Goal: Transaction & Acquisition: Obtain resource

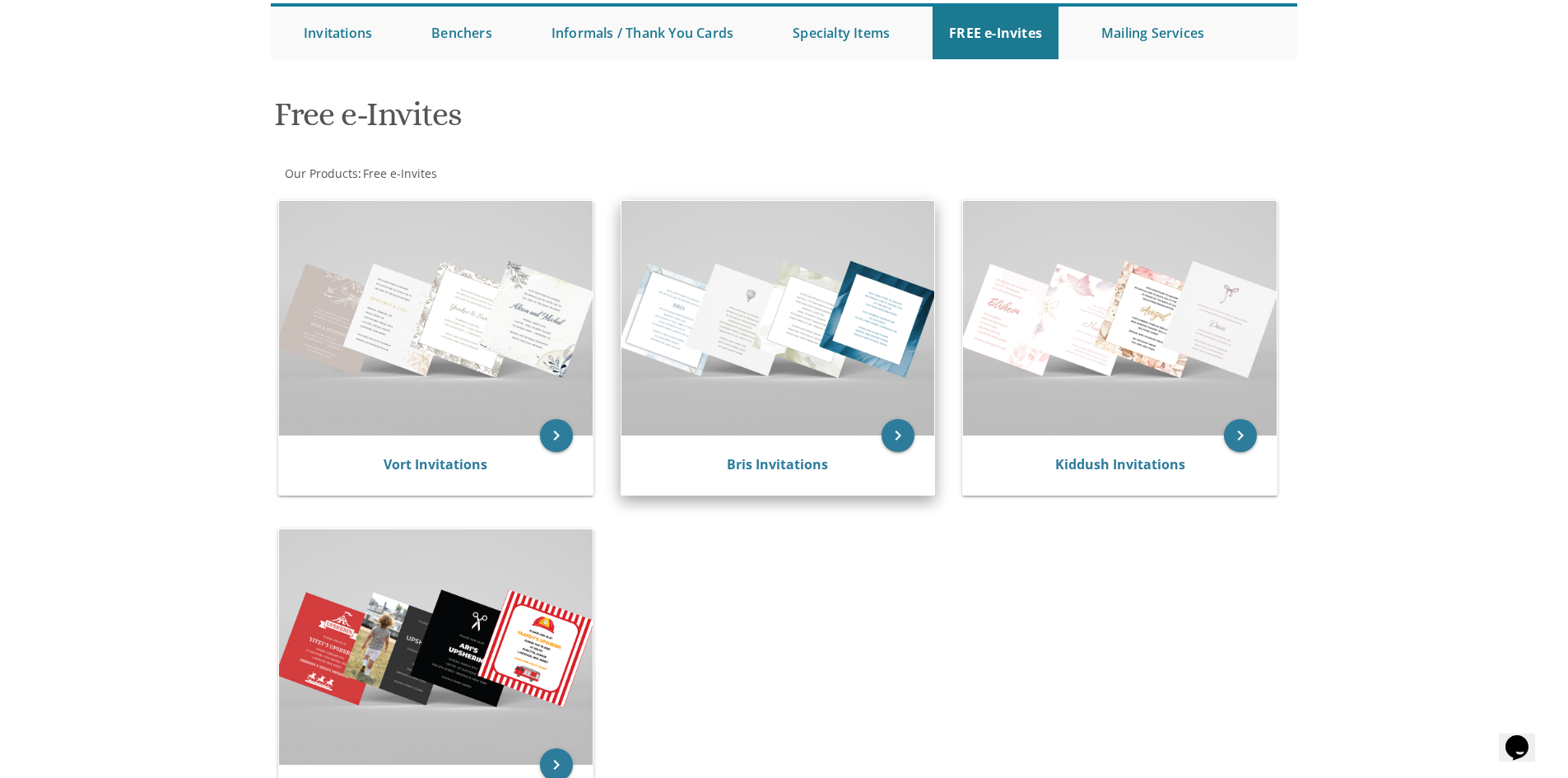
click at [719, 317] on img at bounding box center [779, 318] width 314 height 234
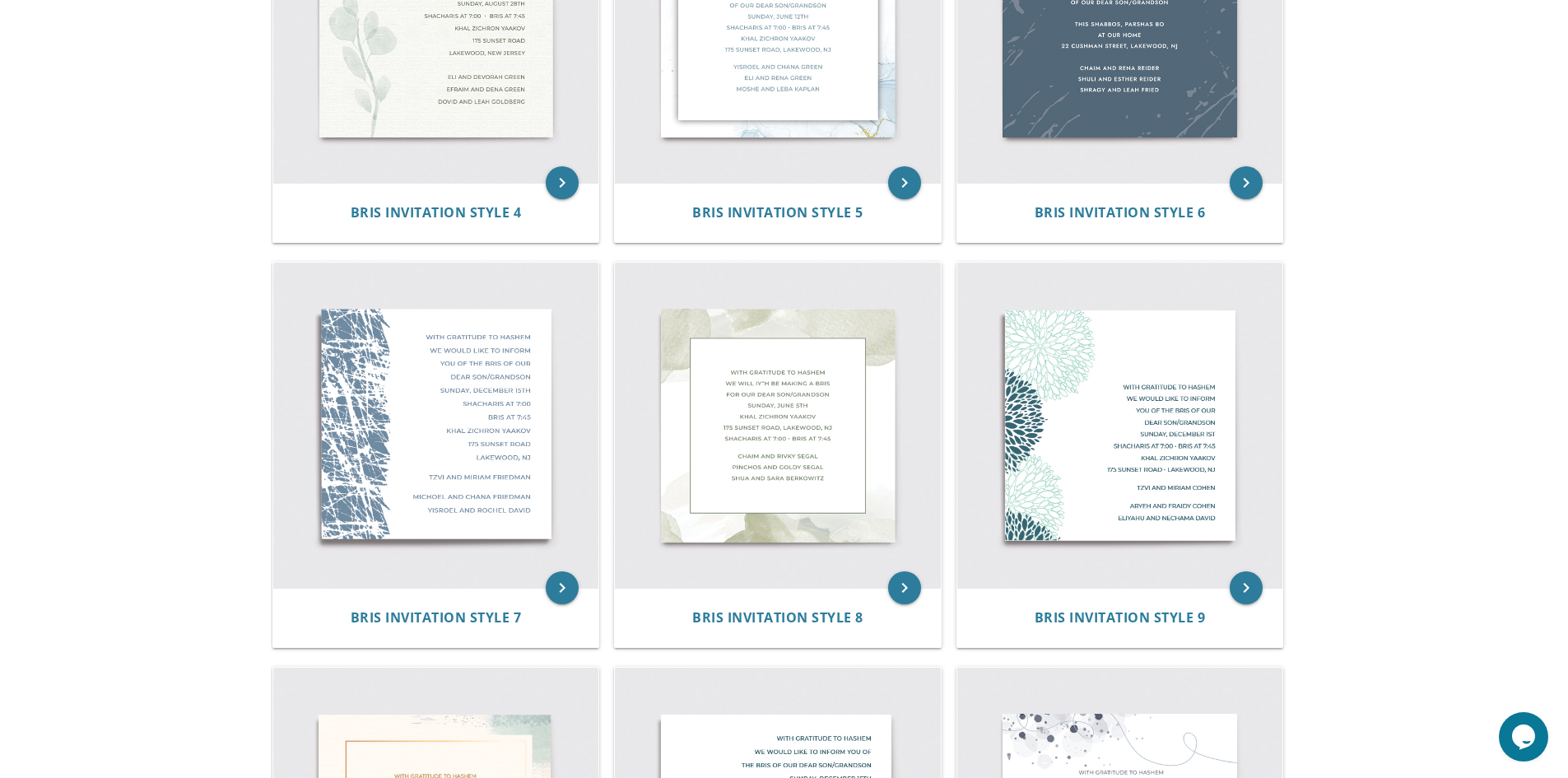
scroll to position [659, 0]
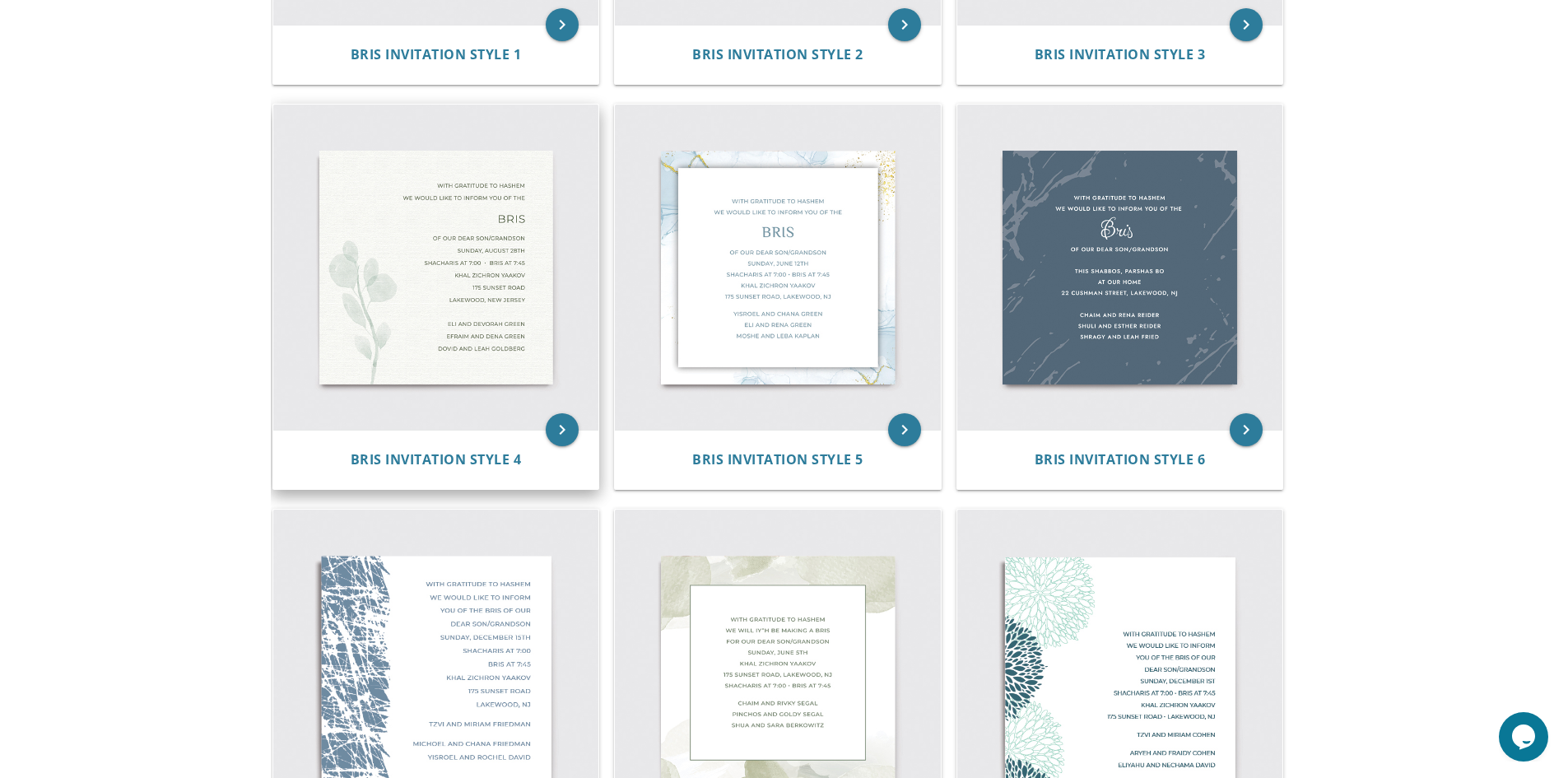
click at [524, 301] on img at bounding box center [436, 267] width 326 height 326
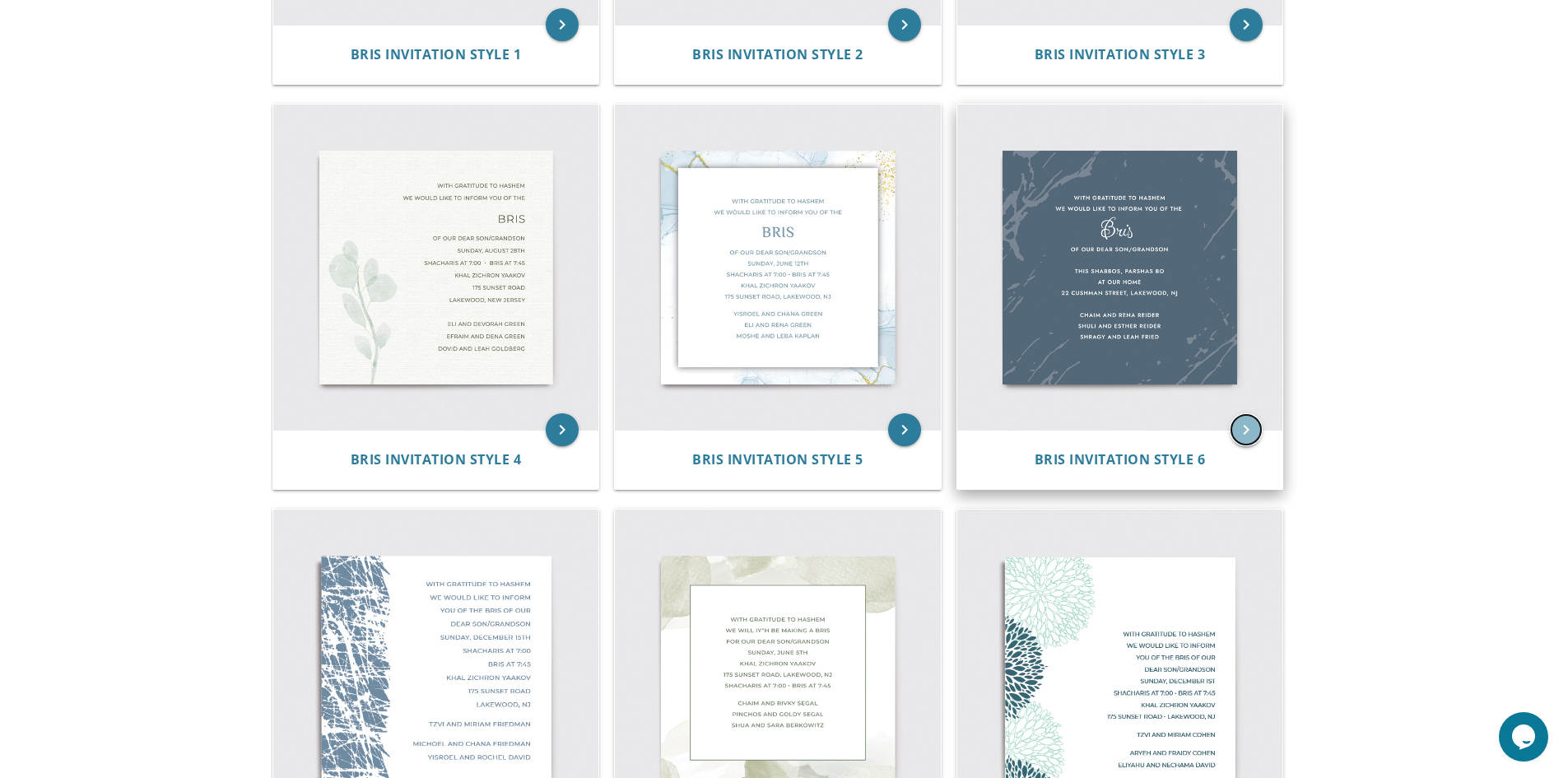
click at [1246, 441] on icon "keyboard_arrow_right" at bounding box center [1246, 430] width 33 height 33
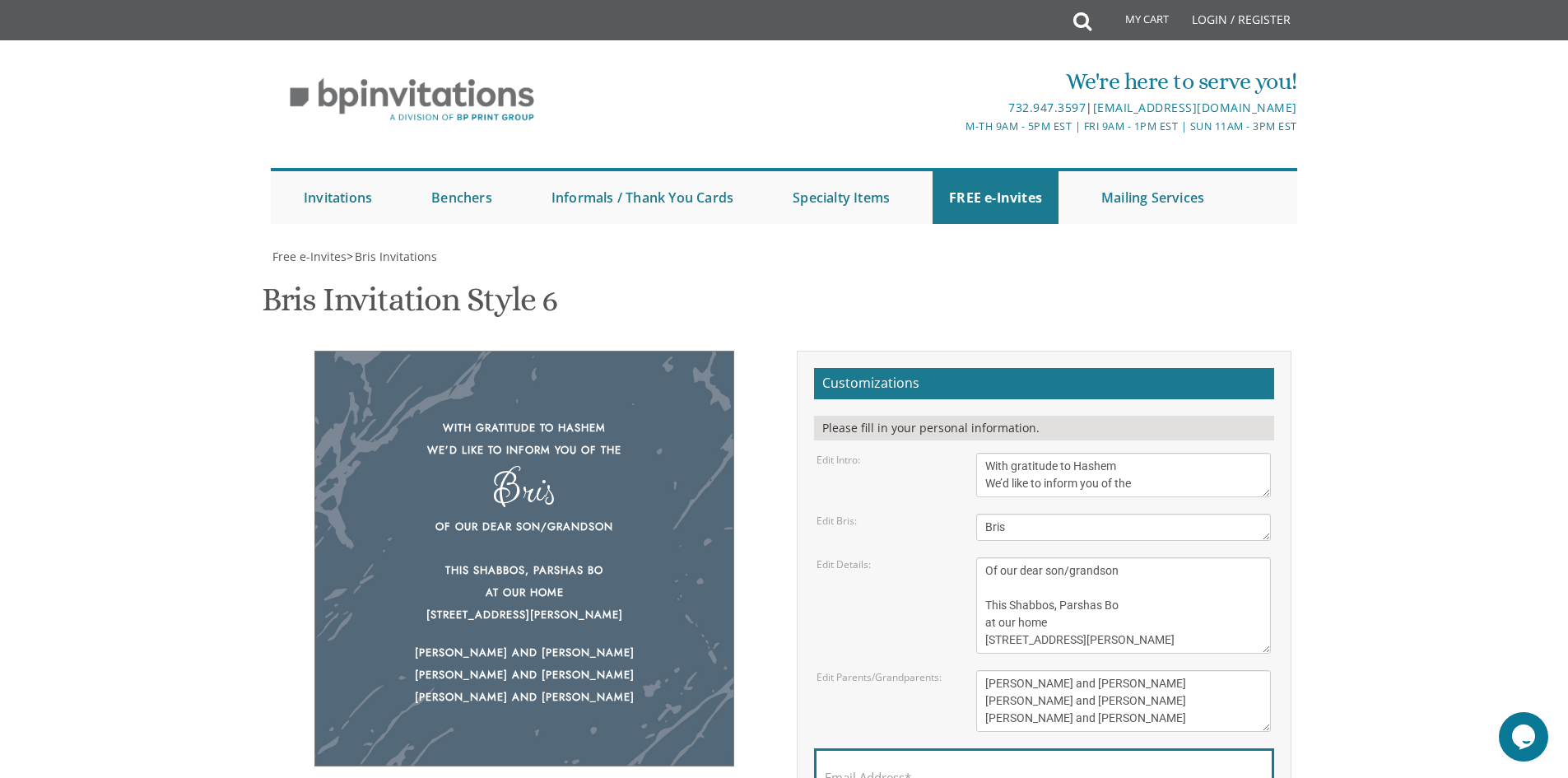
scroll to position [247, 0]
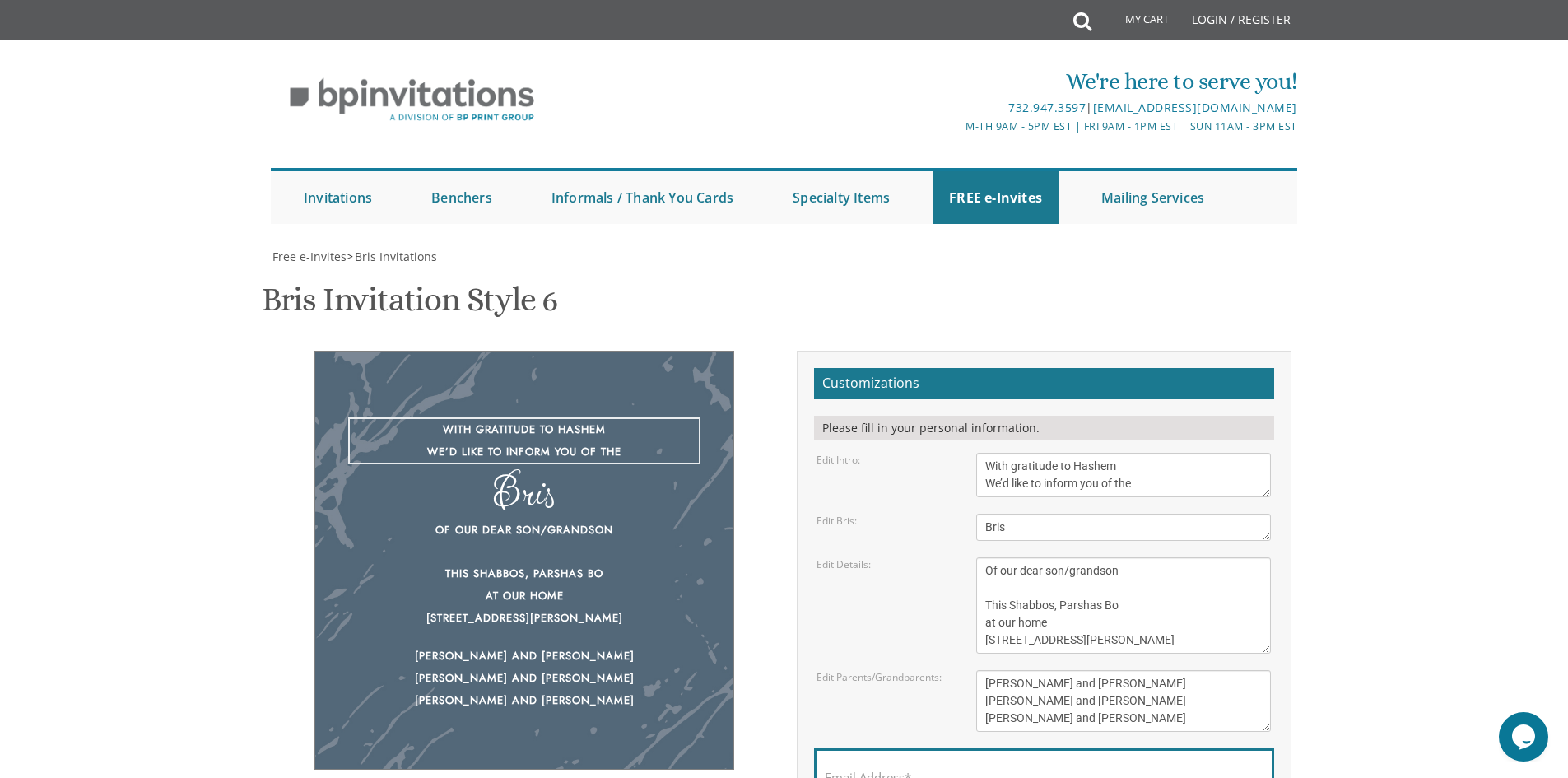
drag, startPoint x: 1045, startPoint y: 237, endPoint x: 1083, endPoint y: 237, distance: 38.0
click at [1083, 453] on textarea "With gratitude to Hashem We’d like to inform you of the" at bounding box center [1123, 476] width 294 height 45
drag, startPoint x: 1102, startPoint y: 239, endPoint x: 1166, endPoint y: 239, distance: 64.0
click at [1166, 453] on textarea "With gratitude to Hashem We’d like to inform you of the" at bounding box center [1123, 476] width 294 height 45
type textarea "With gratitude to Hashem We’d like to invite you to the joint"
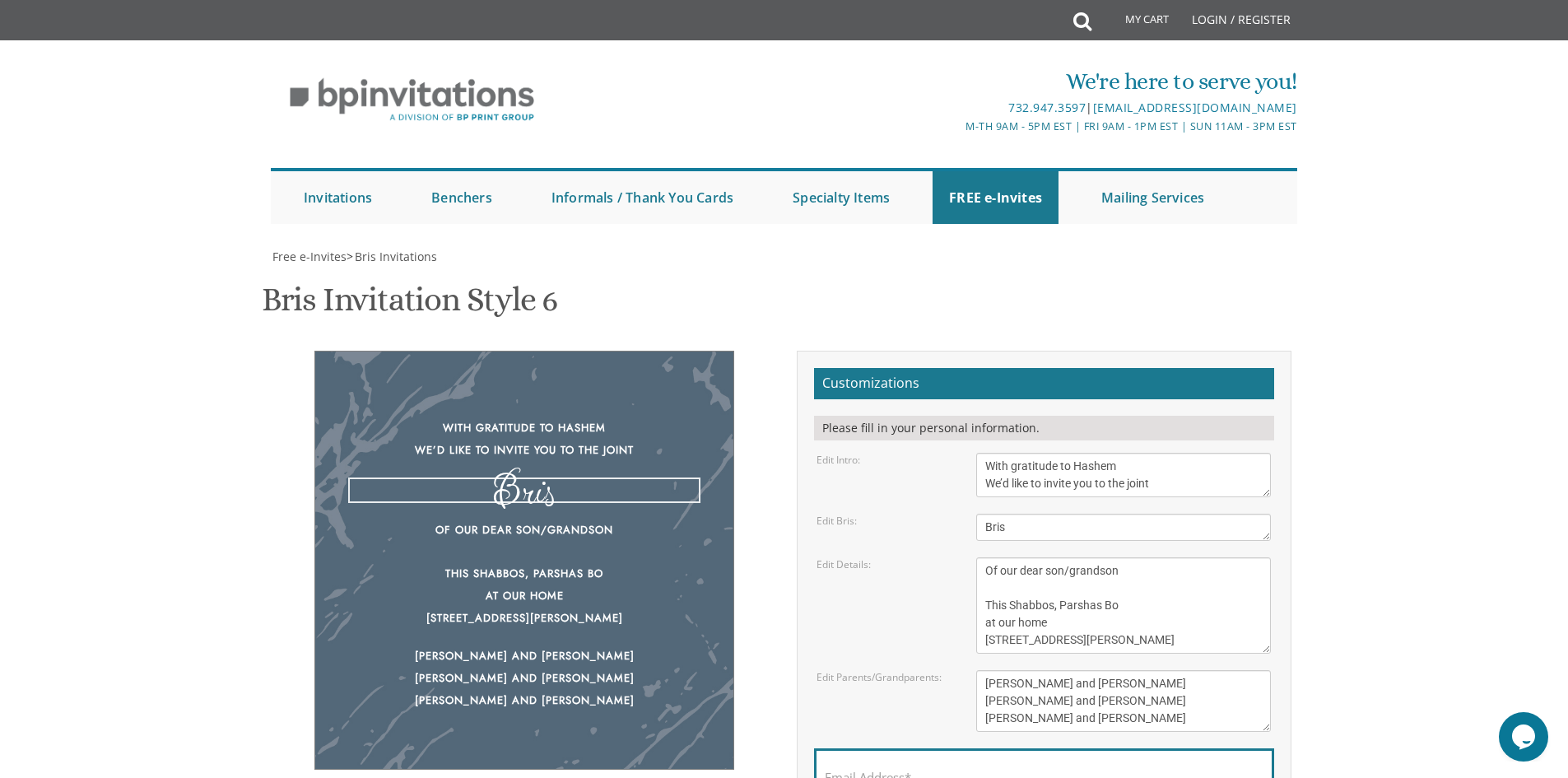
drag, startPoint x: 1080, startPoint y: 288, endPoint x: 953, endPoint y: 286, distance: 127.0
click at [953, 514] on div "Edit Bris: Bris" at bounding box center [1043, 528] width 479 height 27
type textarea "Shalom Zachar"
click at [954, 368] on form "Customizations Please fill in your personal information. Edit Intro: With grati…" at bounding box center [1043, 623] width 460 height 510
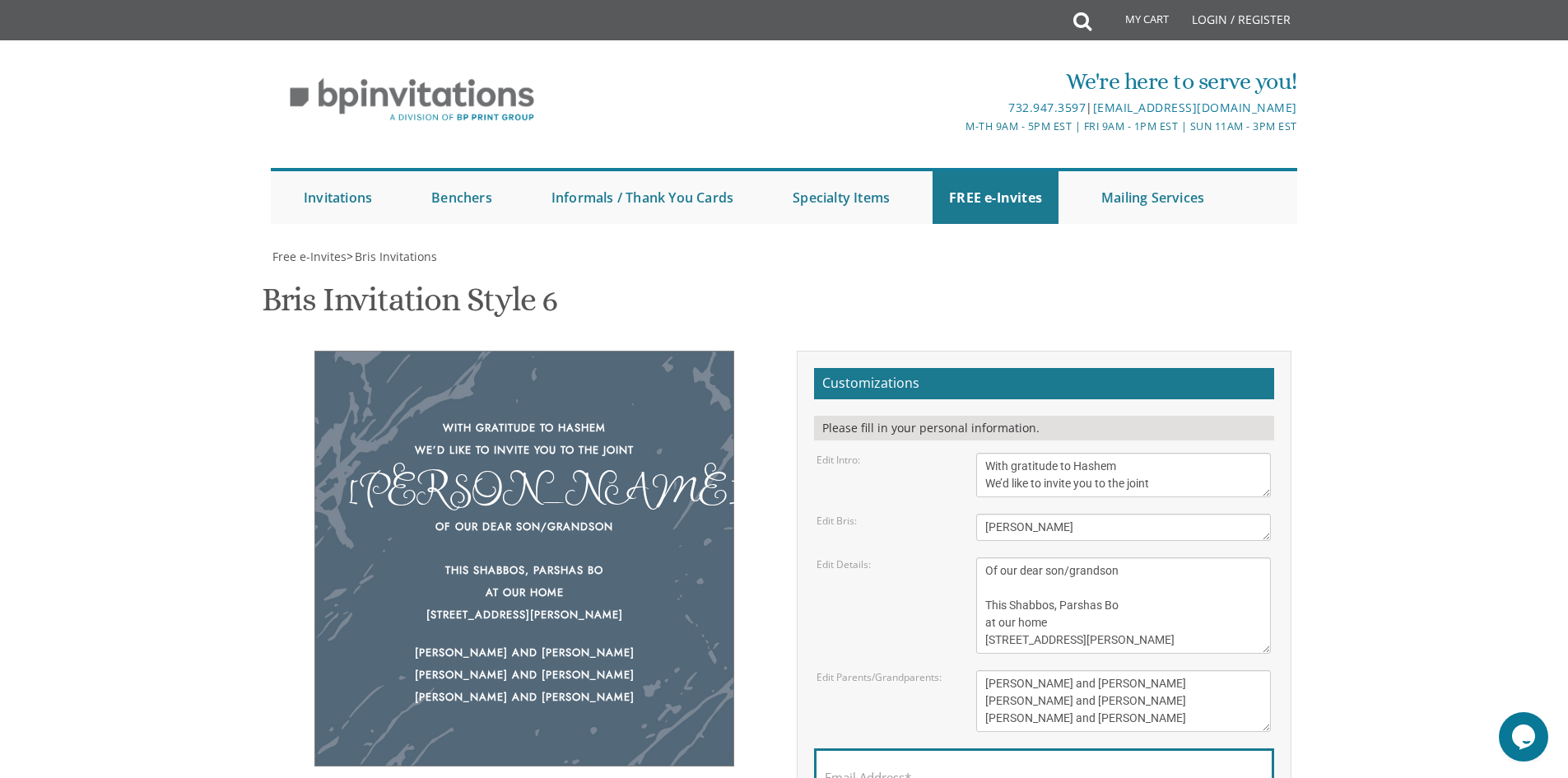
click at [984, 557] on textarea "Of our dear son/grandson This Shabbos, Parshas Bo at our home 22 Cushman Street…" at bounding box center [1123, 605] width 294 height 96
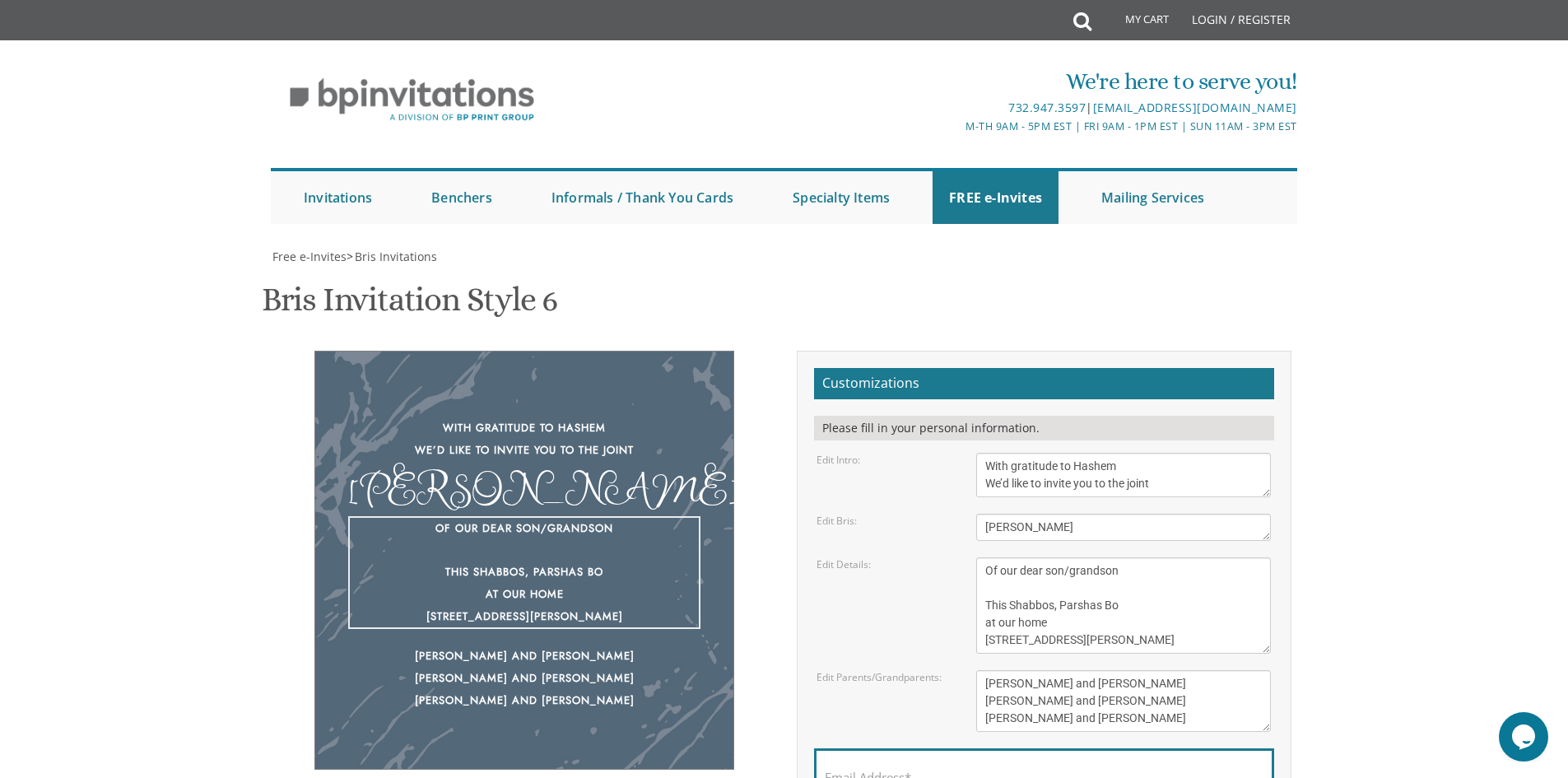
drag, startPoint x: 1065, startPoint y: 341, endPoint x: 1119, endPoint y: 344, distance: 54.1
click at [1119, 557] on textarea "Of our dear son/grandson This Shabbos, Parshas Bo at our home 22 Cushman Street…" at bounding box center [1123, 605] width 294 height 96
click at [1149, 557] on textarea "Of our dear son/grandson This Shabbos, Parshas Bo at our home 22 Cushman Street…" at bounding box center [1123, 605] width 294 height 96
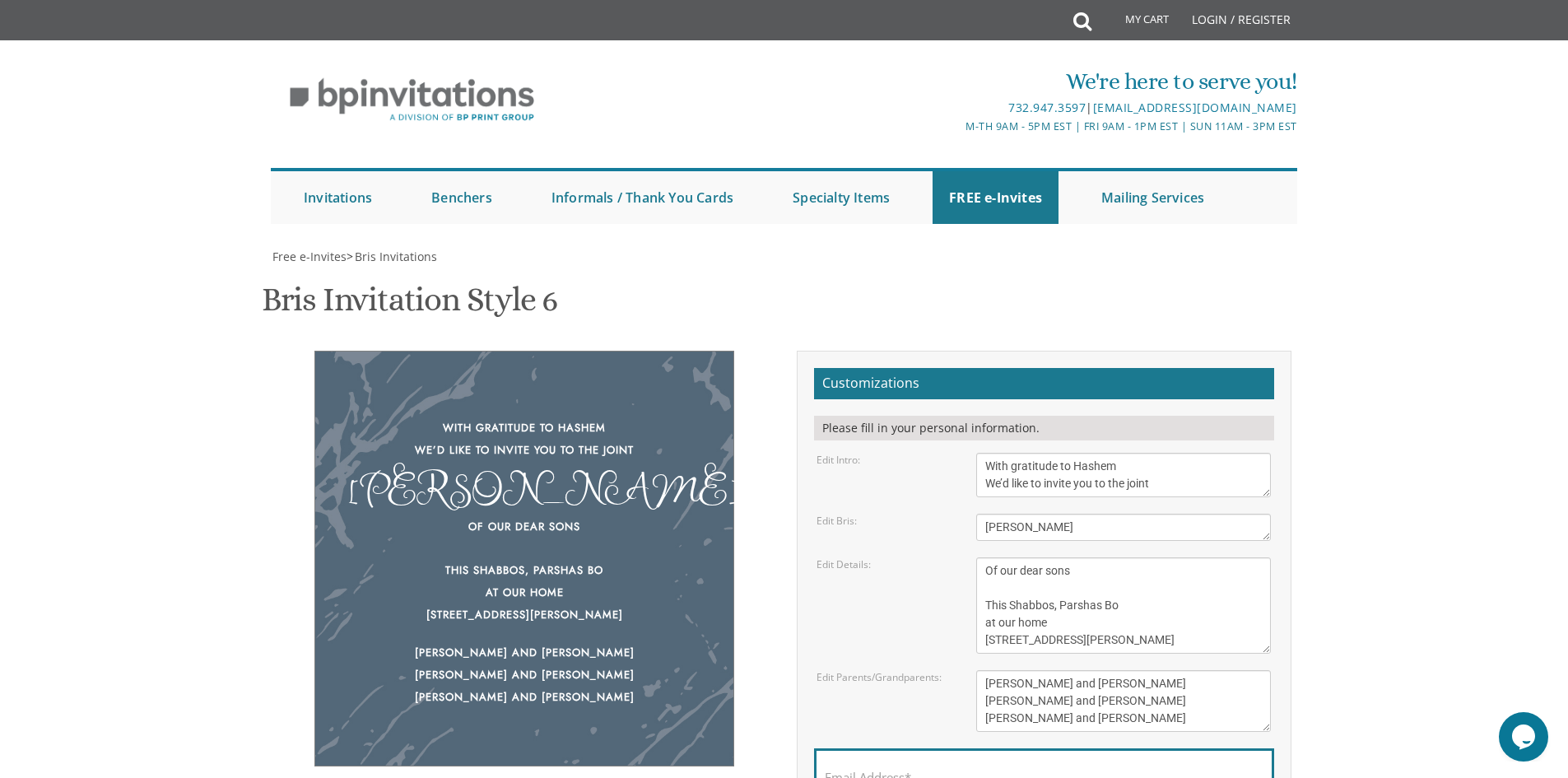
click at [554, 516] on div "Of our dear sons This Shabbos, Parshas Bo at our home 22 Cushman Street, Lakewo…" at bounding box center [524, 571] width 353 height 109
click at [589, 477] on div "Shalom Zachar" at bounding box center [524, 488] width 353 height 22
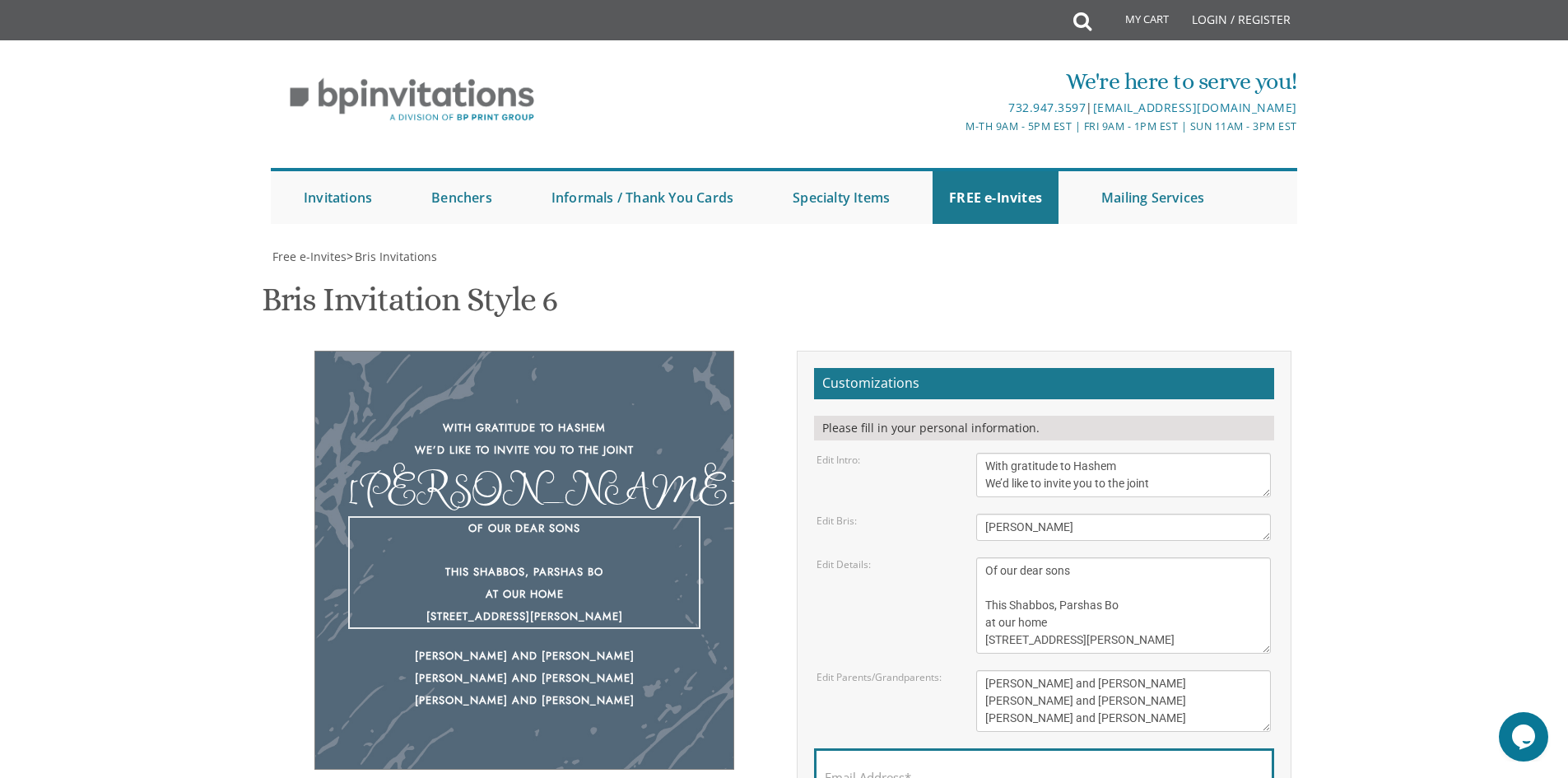
drag, startPoint x: 1102, startPoint y: 374, endPoint x: 1111, endPoint y: 374, distance: 9.0
click at [1111, 557] on textarea "Of our dear son/grandson This Shabbos, Parshas Bo at our home 22 Cushman Street…" at bounding box center [1123, 605] width 294 height 96
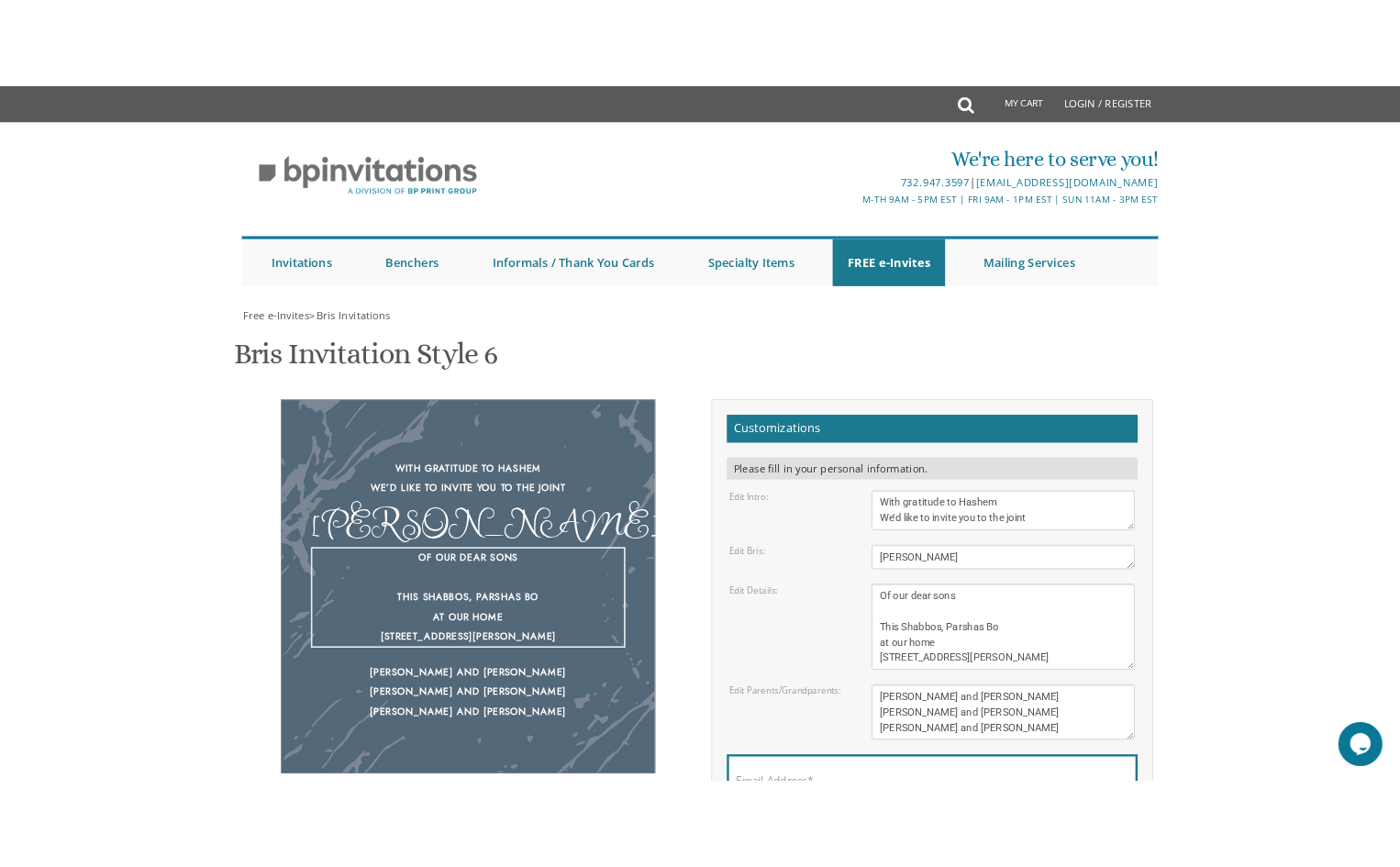
scroll to position [279, 0]
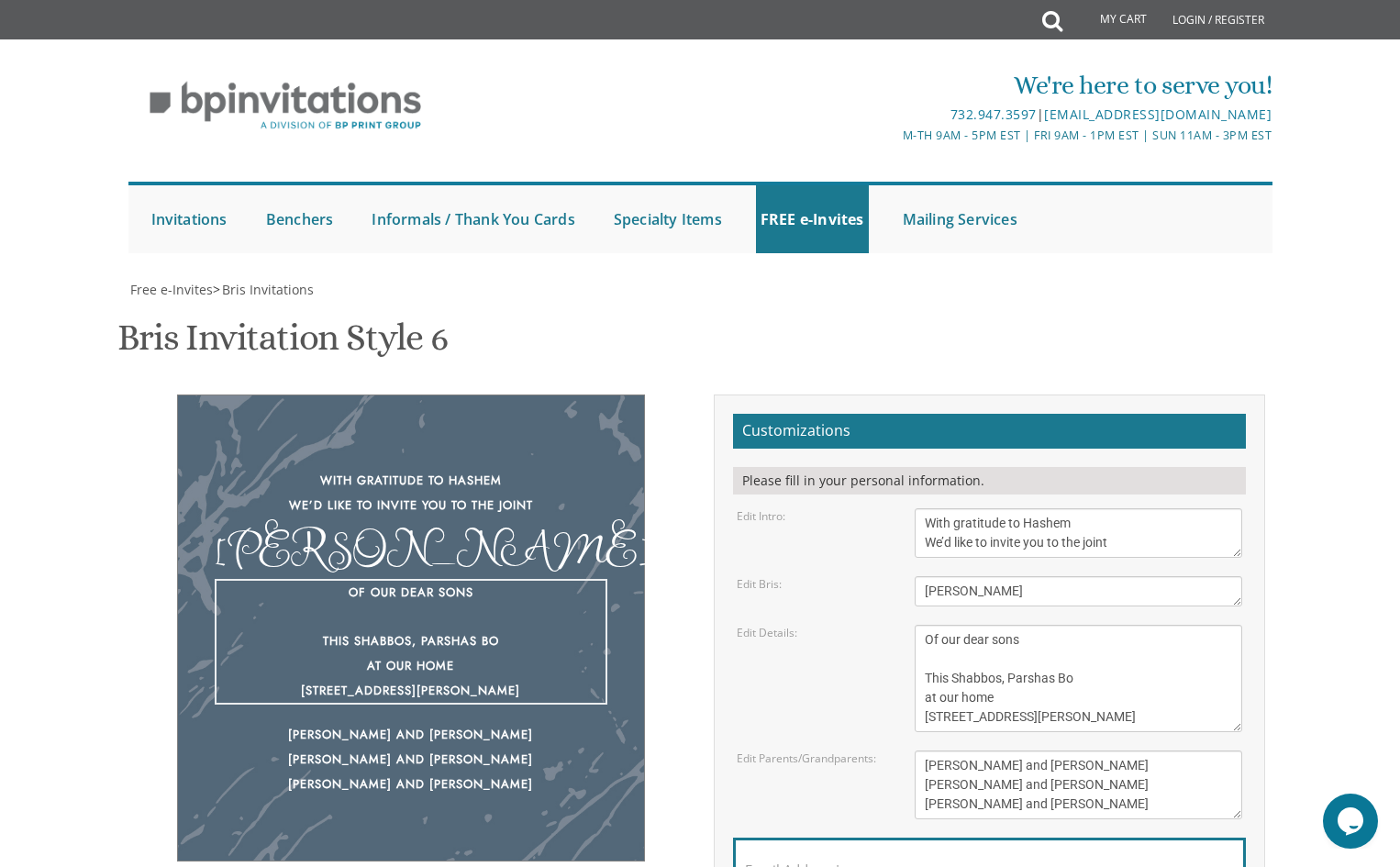
drag, startPoint x: 1006, startPoint y: 417, endPoint x: 1068, endPoint y: 417, distance: 62.4
click at [1068, 625] on textarea "Of our dear son/grandson This Shabbos, Parshas Bo at our home 22 Cushman Street…" at bounding box center [1079, 678] width 328 height 107
paste textarea "פרשת כי תצא"
drag, startPoint x: 926, startPoint y: 417, endPoint x: 1007, endPoint y: 418, distance: 81.7
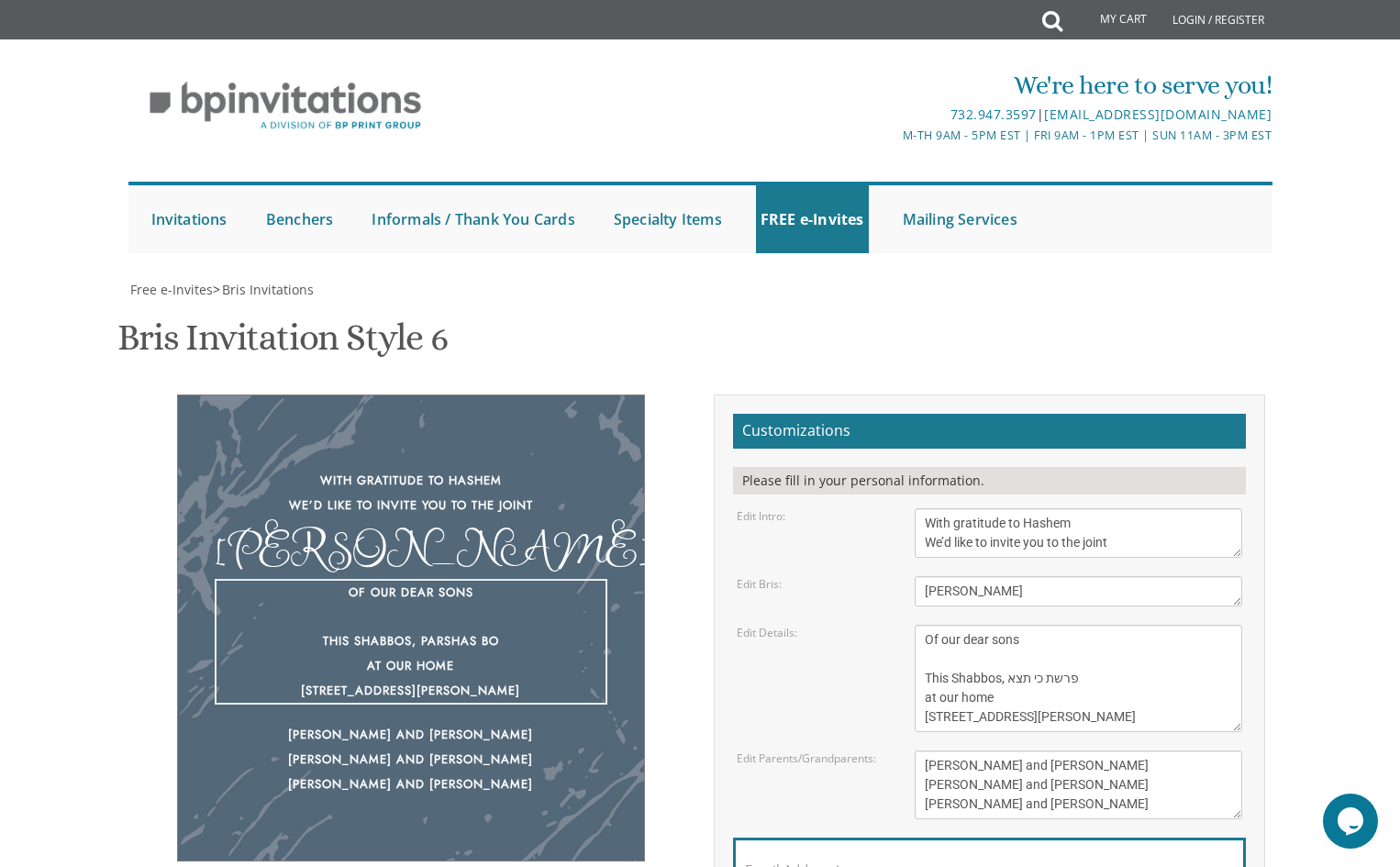
click at [1007, 625] on textarea "Of our dear son/grandson This Shabbos, Parshas Bo at our home 22 Cushman Street…" at bounding box center [1079, 678] width 328 height 107
drag, startPoint x: 1113, startPoint y: 439, endPoint x: 901, endPoint y: 446, distance: 212.1
click at [896, 625] on div "Edit Details: Of our dear son/grandson This Shabbos, Parshas Bo at our home 22 …" at bounding box center [990, 678] width 534 height 107
drag, startPoint x: 1120, startPoint y: 437, endPoint x: 914, endPoint y: 439, distance: 206.5
click at [915, 625] on textarea "Of our dear son/grandson This Shabbos, Parshas Bo at our home 22 Cushman Street…" at bounding box center [1079, 678] width 328 height 107
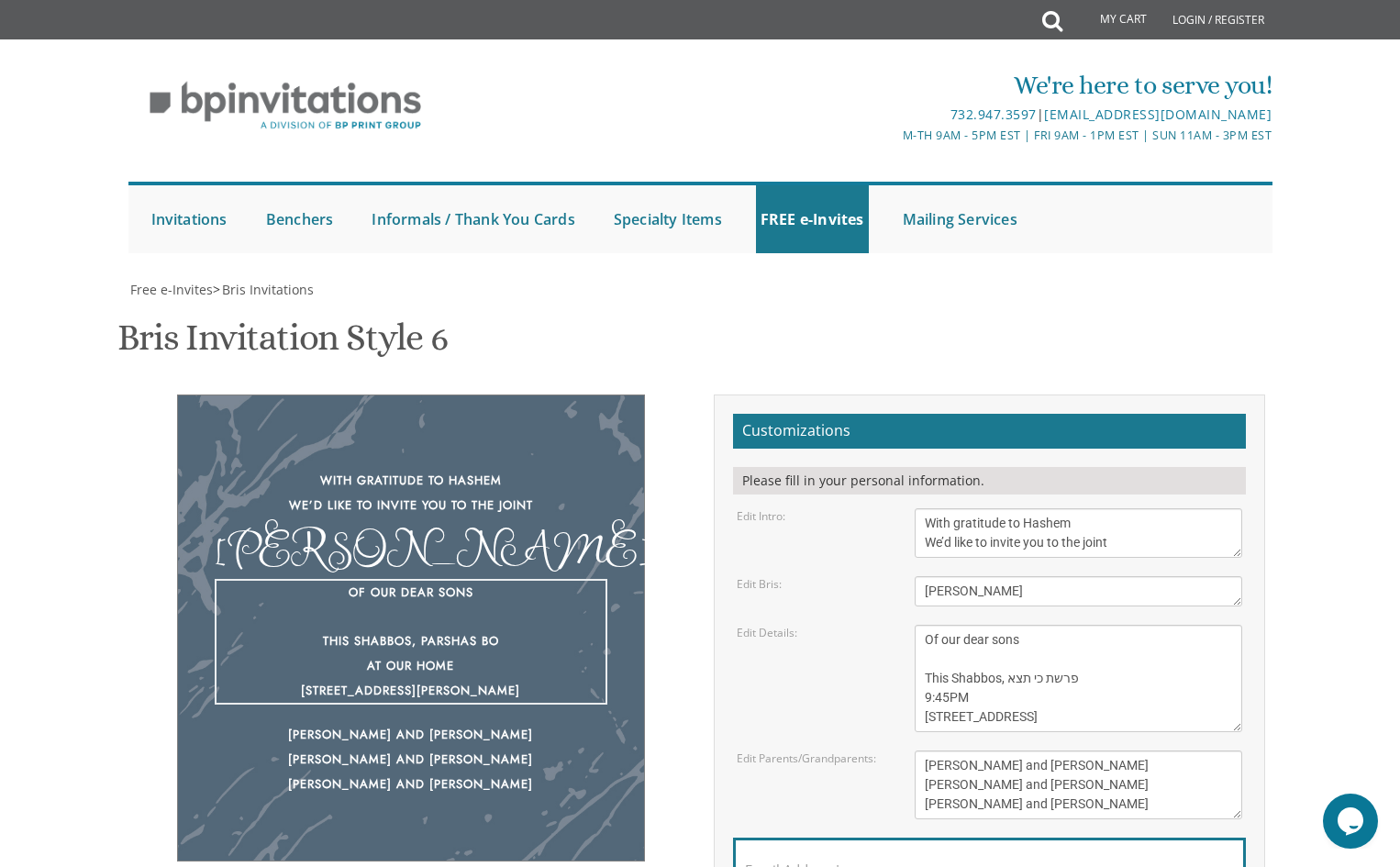
type textarea "Of our dear sons This Shabbos, פרשת כי תצא 9:45PM 5840 SW 57th Way, Davie, FL 3…"
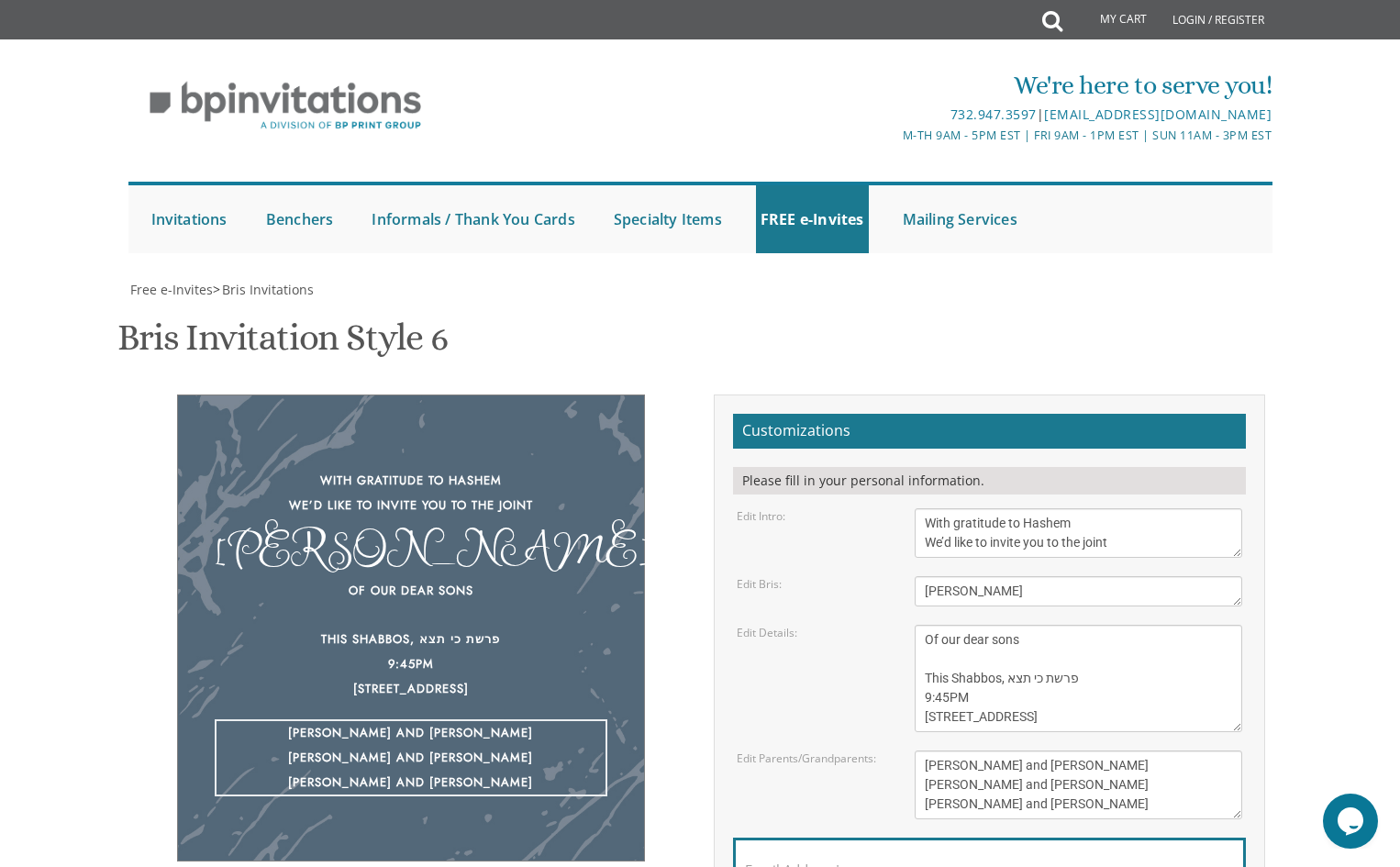
drag, startPoint x: 924, startPoint y: 490, endPoint x: 1073, endPoint y: 522, distance: 152.1
click at [1073, 751] on textarea "Yisroel and Chana Green Eli and Rena Green Moshe and Leba Kaplan" at bounding box center [1079, 785] width 328 height 69
drag, startPoint x: 1017, startPoint y: 496, endPoint x: 1033, endPoint y: 491, distance: 17.4
click at [1033, 751] on textarea "Yisroel and Chana Green Eli and Rena Green Moshe and Leba Kaplan" at bounding box center [1079, 785] width 328 height 69
click at [1027, 751] on textarea "Yisroel and Chana Green Eli and Rena Green Moshe and Leba Kaplan" at bounding box center [1079, 785] width 328 height 69
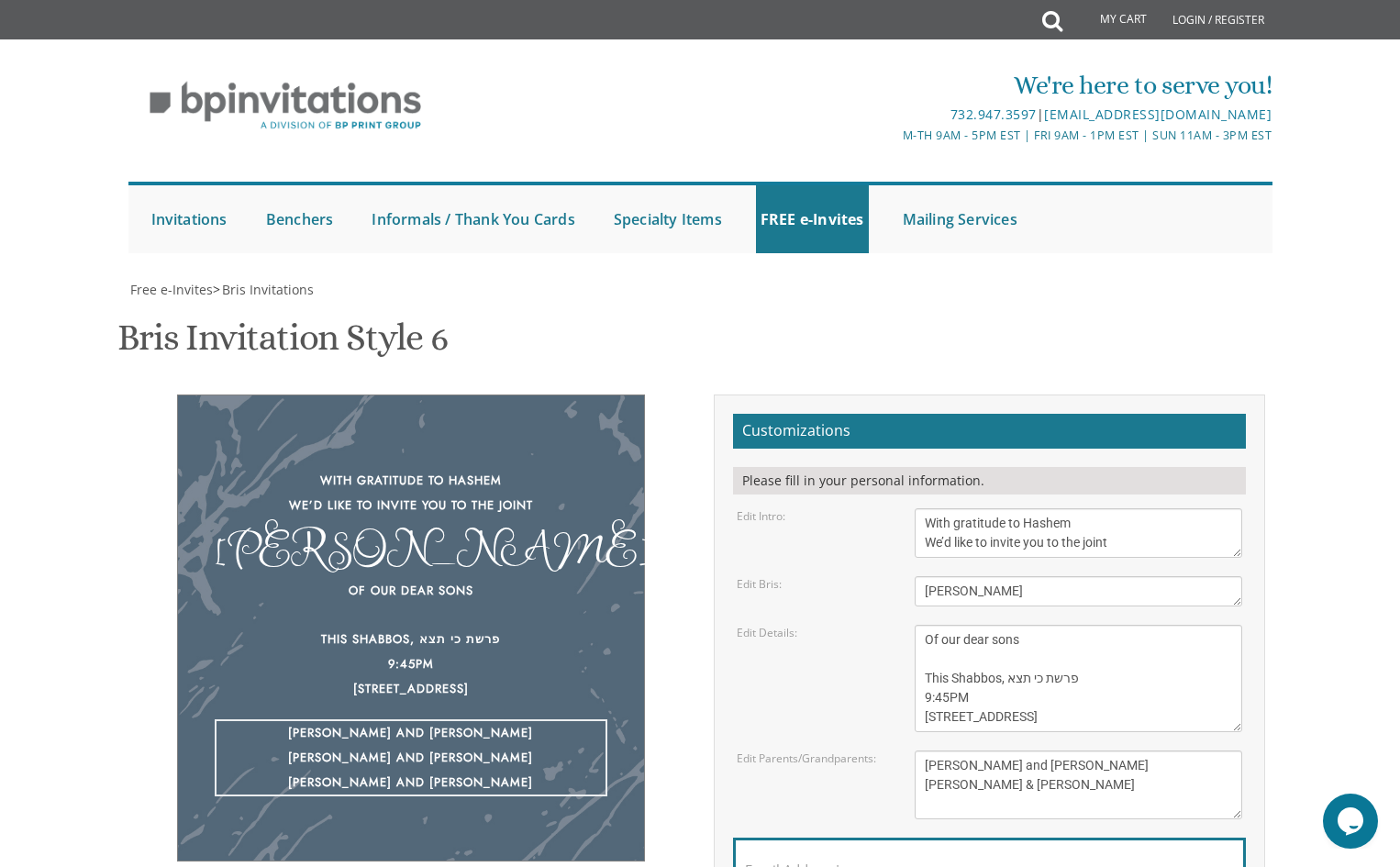
click at [1025, 751] on textarea "Yisroel and Chana Green Eli and Rena Green Moshe and Leba Kaplan" at bounding box center [1079, 785] width 328 height 69
click at [1036, 751] on textarea "Yisroel and Chana Green Eli and Rena Green Moshe and Leba Kaplan" at bounding box center [1079, 785] width 328 height 69
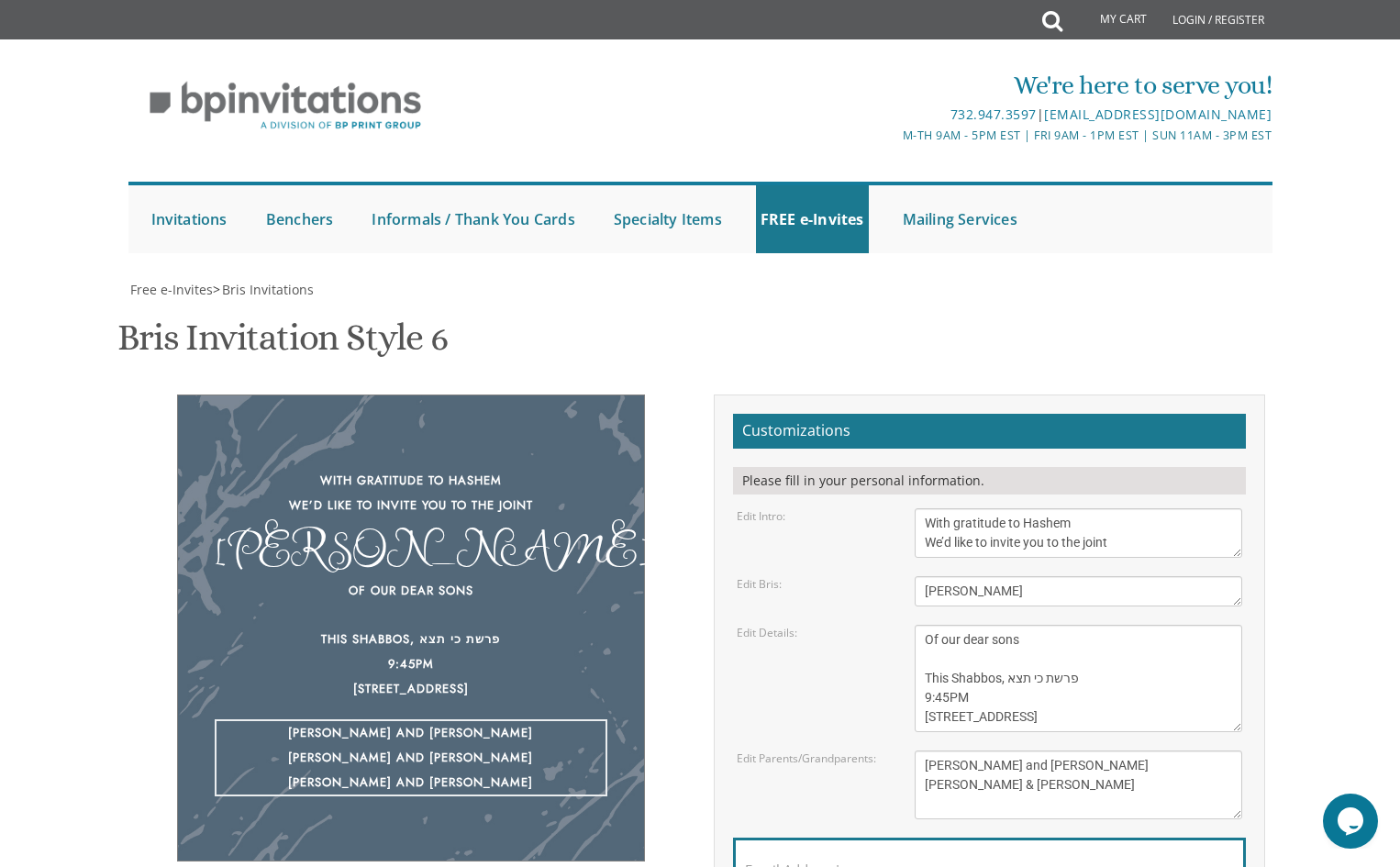
drag, startPoint x: 1036, startPoint y: 487, endPoint x: 1018, endPoint y: 488, distance: 17.5
click at [1018, 751] on textarea "Yisroel and Chana Green Eli and Rena Green Moshe and Leba Kaplan" at bounding box center [1079, 785] width 328 height 69
click at [1064, 751] on textarea "Yisroel and Chana Green Eli and Rena Green Moshe and Leba Kaplan" at bounding box center [1079, 785] width 328 height 69
type textarea "Avrohom Aryeh & Shani Rakow Hillel & Rachel Gittler"
click at [1016, 625] on textarea "Of our dear son/grandson This Shabbos, Parshas Bo at our home 22 Cushman Street…" at bounding box center [1079, 678] width 328 height 107
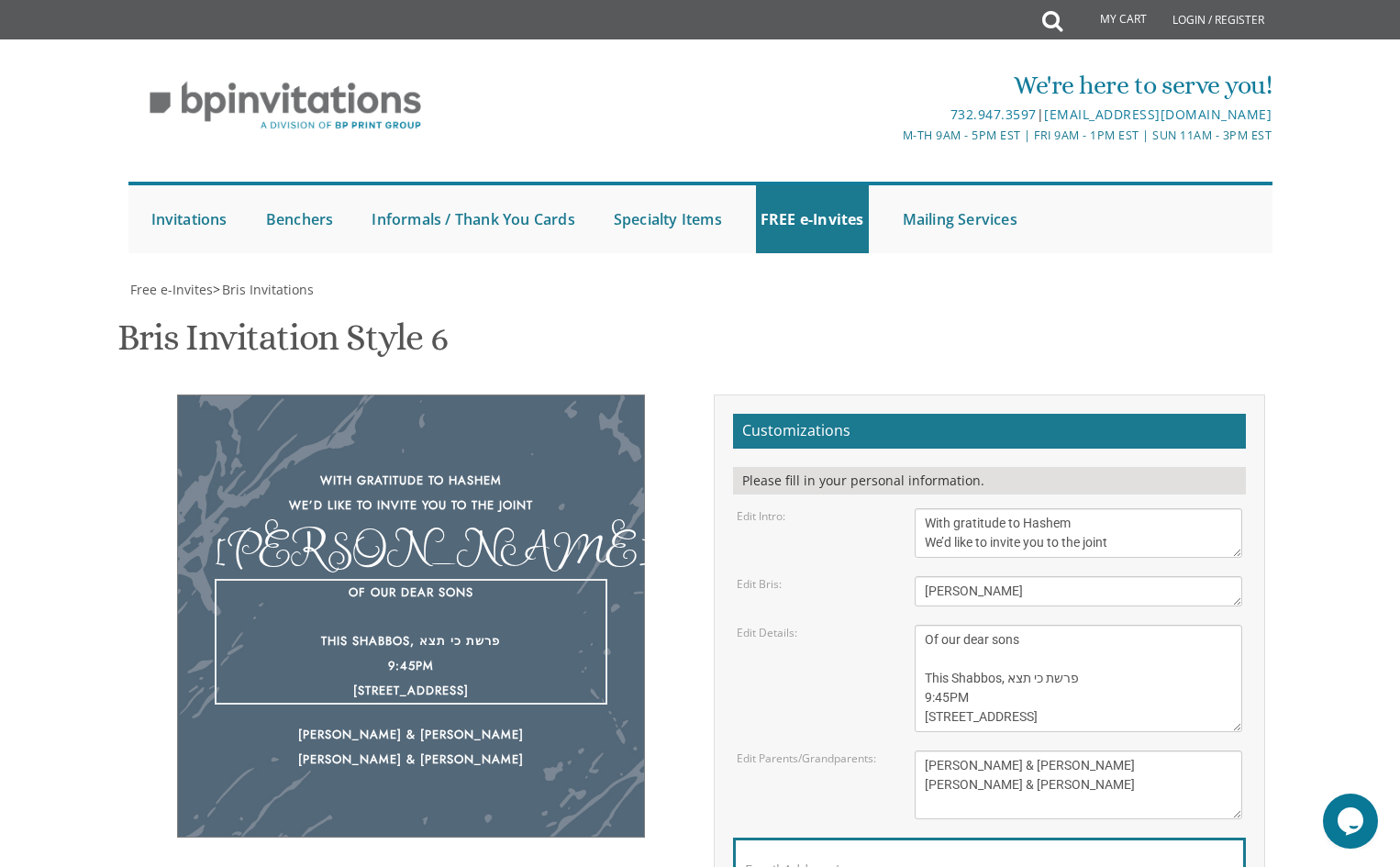
click at [1016, 625] on textarea "Of our dear son/grandson This Shabbos, Parshas Bo at our home 22 Cushman Street…" at bounding box center [1079, 678] width 328 height 107
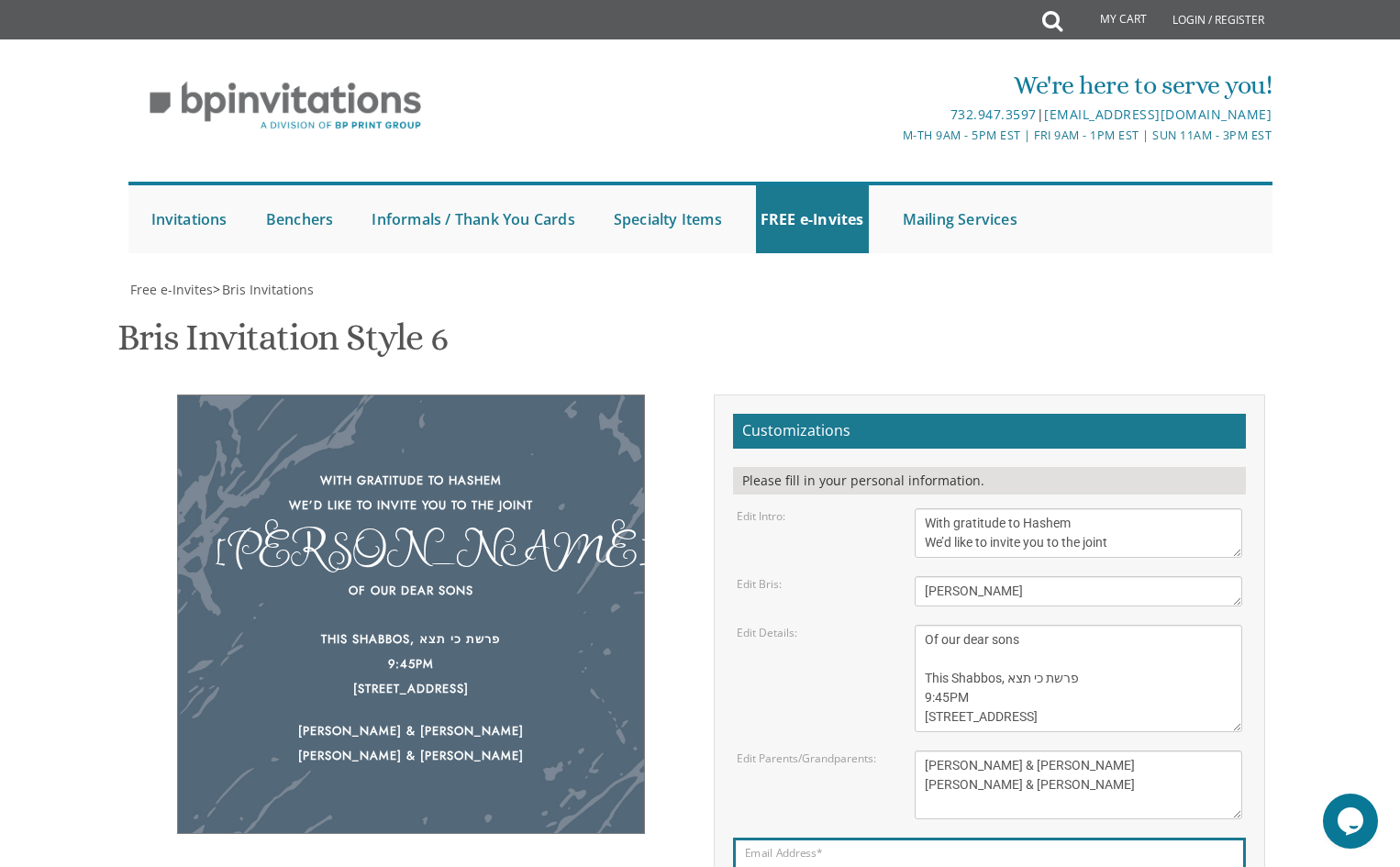
click at [1024, 866] on input "Email Address*" at bounding box center [989, 880] width 489 height 23
type input "shanirakow@gmail.com"
